Goal: Book appointment/travel/reservation

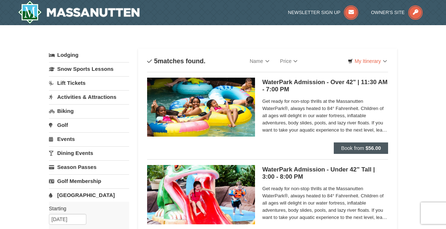
click at [374, 150] on strong "$56.00" at bounding box center [373, 148] width 15 height 6
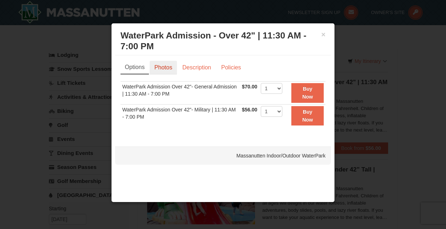
click at [169, 64] on link "Photos" at bounding box center [163, 68] width 27 height 14
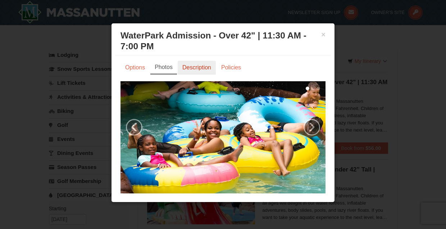
click at [191, 68] on link "Description" at bounding box center [197, 68] width 38 height 14
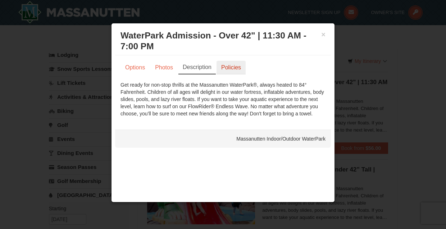
click at [236, 66] on link "Policies" at bounding box center [231, 68] width 29 height 14
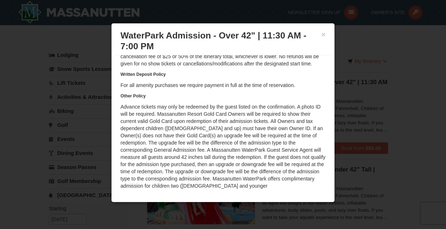
scroll to position [57, 0]
click at [386, 181] on div at bounding box center [223, 114] width 446 height 229
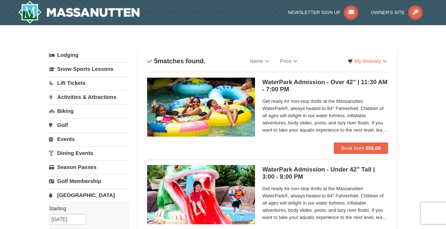
scroll to position [6, 0]
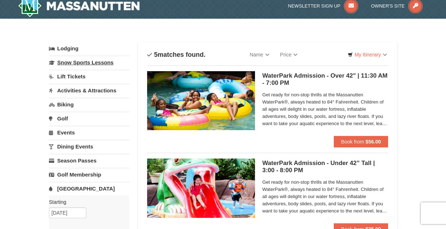
click at [78, 62] on link "Snow Sports Lessons" at bounding box center [89, 62] width 80 height 13
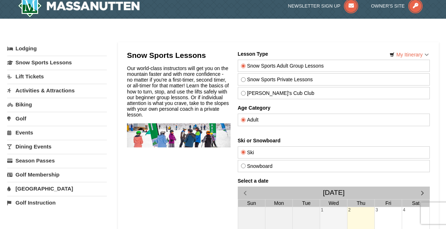
scroll to position [10, 0]
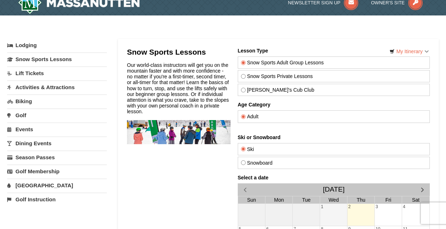
click at [264, 89] on label "[PERSON_NAME]'s Cub Club" at bounding box center [334, 90] width 186 height 6
click at [246, 89] on input "[PERSON_NAME]'s Cub Club" at bounding box center [243, 90] width 5 height 5
radio input "true"
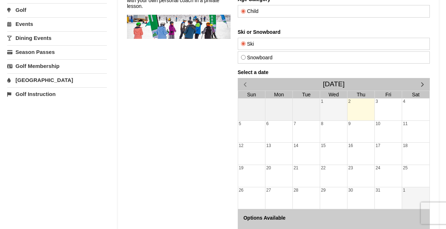
scroll to position [117, 0]
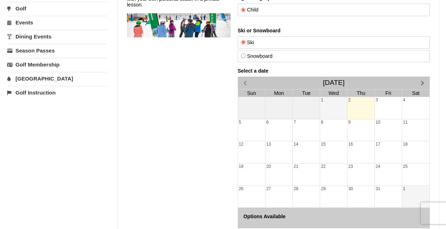
click at [420, 84] on span "button" at bounding box center [423, 83] width 8 height 8
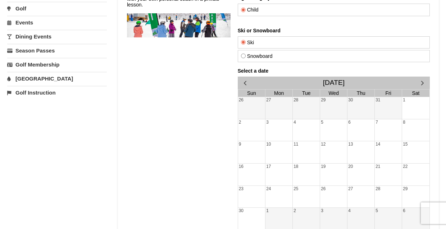
click at [420, 84] on span "button" at bounding box center [423, 83] width 8 height 8
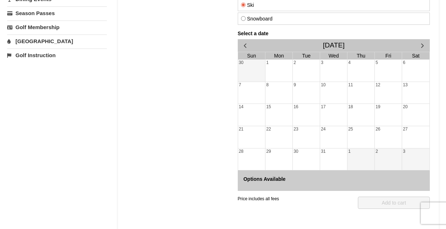
scroll to position [156, 0]
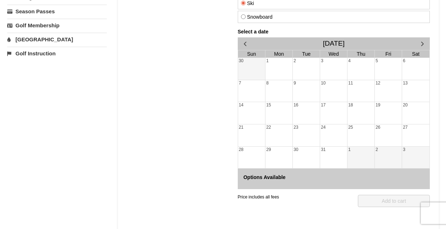
click at [386, 138] on div "26" at bounding box center [388, 136] width 27 height 22
click at [355, 147] on div "1" at bounding box center [360, 158] width 27 height 22
click at [421, 43] on span "button" at bounding box center [423, 44] width 8 height 8
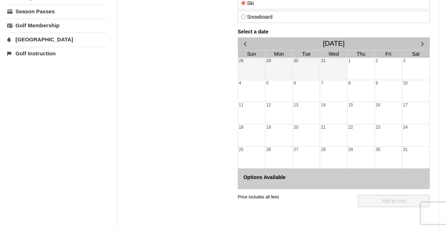
click at [421, 43] on span "button" at bounding box center [423, 44] width 8 height 8
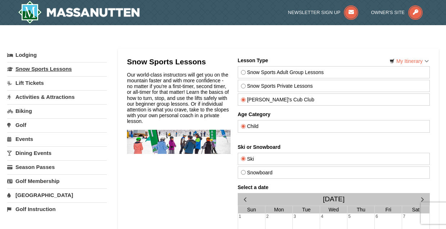
scroll to position [0, 0]
click at [19, 80] on link "Lift Tickets" at bounding box center [57, 82] width 100 height 13
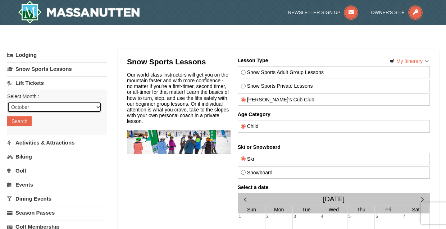
select select "12"
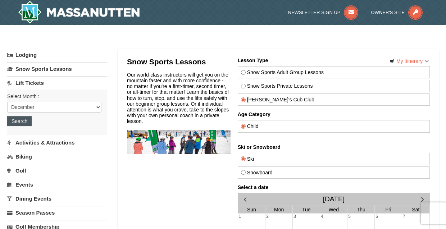
click at [26, 121] on button "Search" at bounding box center [19, 121] width 24 height 10
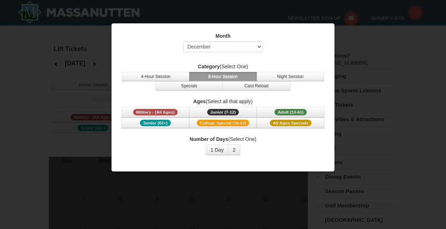
select select "12"
click at [218, 111] on span "Junior (7-12)" at bounding box center [223, 112] width 32 height 6
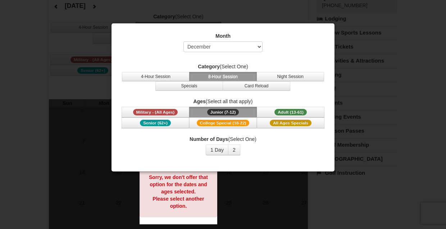
scroll to position [66, 0]
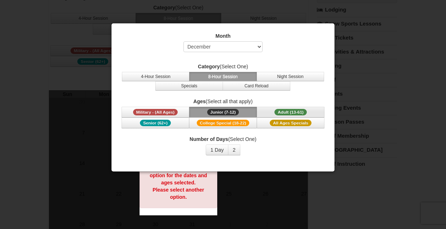
click at [278, 111] on span "Adult (13-61)" at bounding box center [291, 112] width 32 height 6
click at [279, 123] on span "All Ages Specials" at bounding box center [291, 123] width 42 height 6
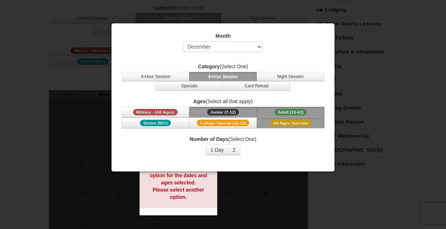
scroll to position [79, 0]
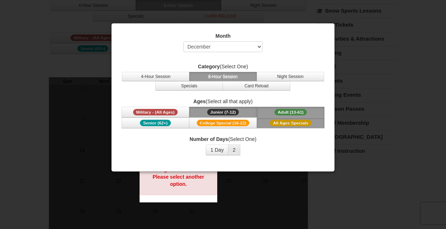
click at [228, 149] on button "2" at bounding box center [234, 150] width 12 height 11
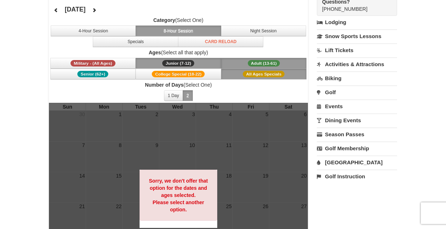
scroll to position [46, 0]
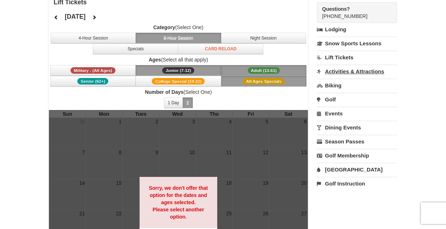
click at [341, 72] on link "Activities & Attractions" at bounding box center [357, 71] width 80 height 13
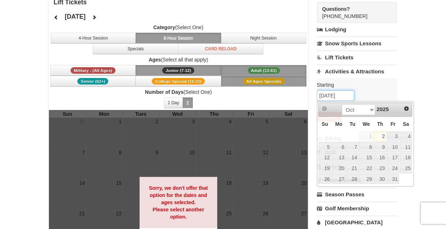
click at [350, 95] on input "10/02/2025" at bounding box center [335, 95] width 37 height 11
click at [409, 106] on span "Next" at bounding box center [407, 109] width 6 height 6
click at [328, 178] on link "28" at bounding box center [325, 179] width 13 height 10
type input "[DATE]"
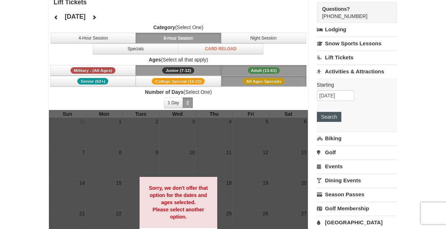
click at [337, 117] on button "Search" at bounding box center [329, 117] width 24 height 10
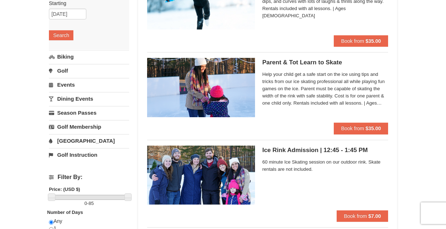
scroll to position [108, 0]
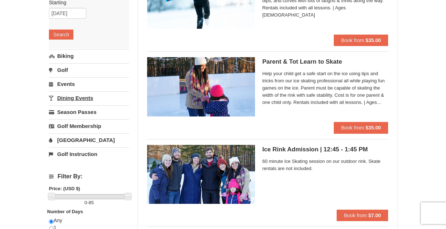
click at [90, 97] on link "Dining Events" at bounding box center [89, 97] width 80 height 13
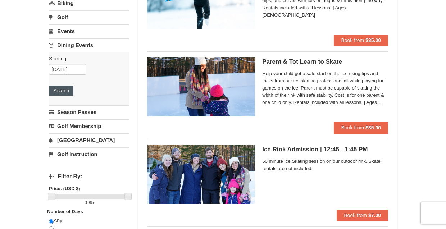
click at [67, 90] on button "Search" at bounding box center [61, 91] width 24 height 10
